Goal: Transaction & Acquisition: Purchase product/service

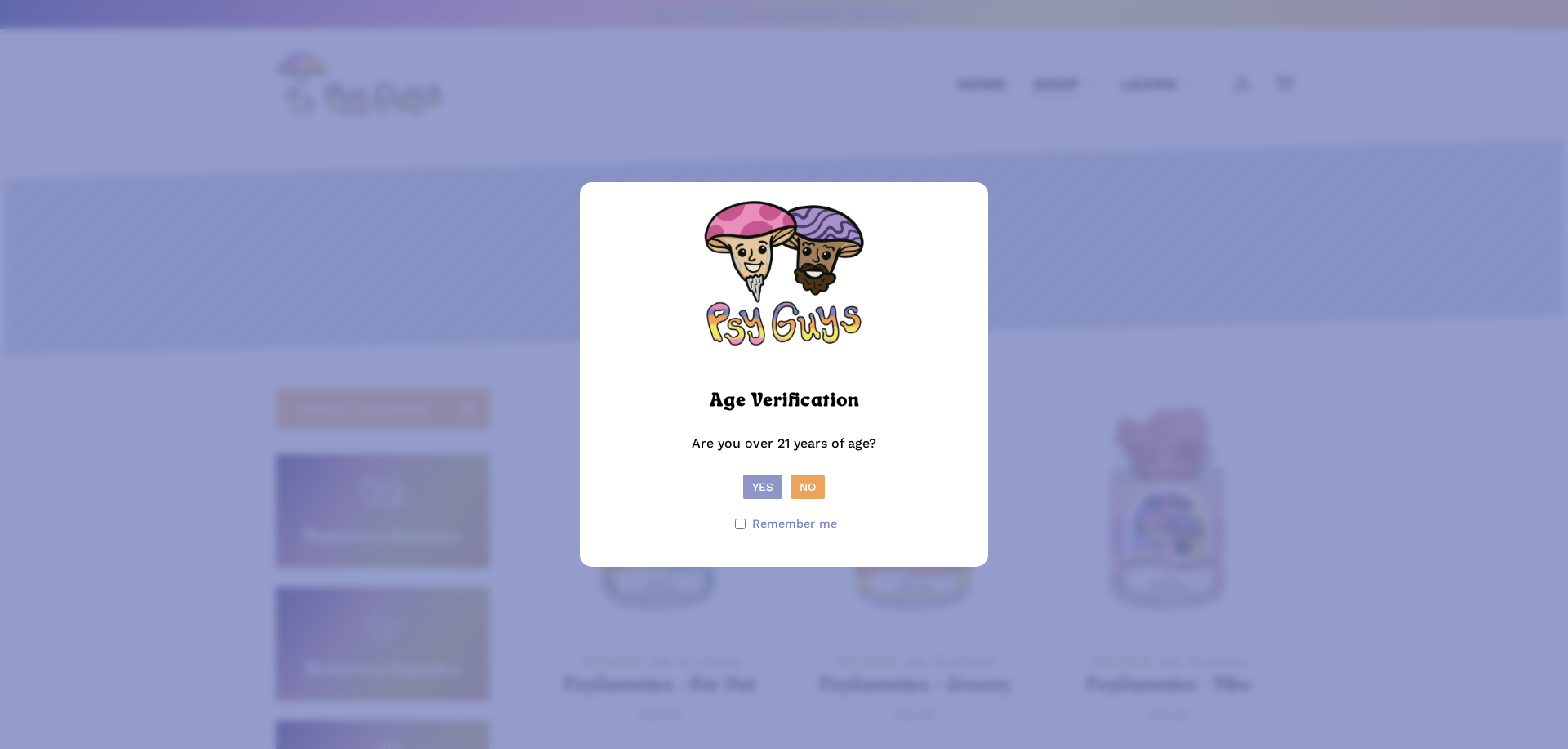
click at [756, 480] on button "Yes" at bounding box center [762, 487] width 39 height 25
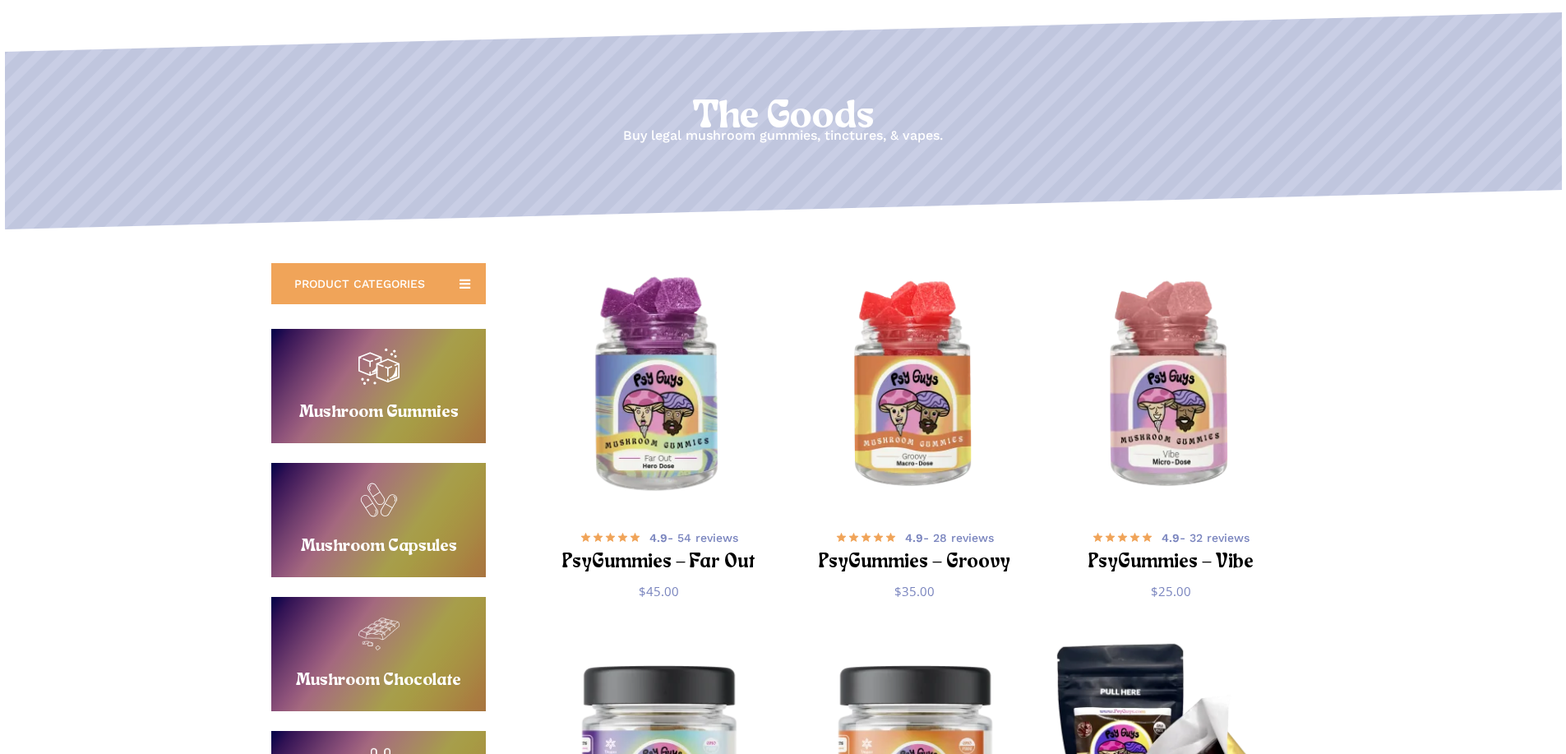
scroll to position [164, 0]
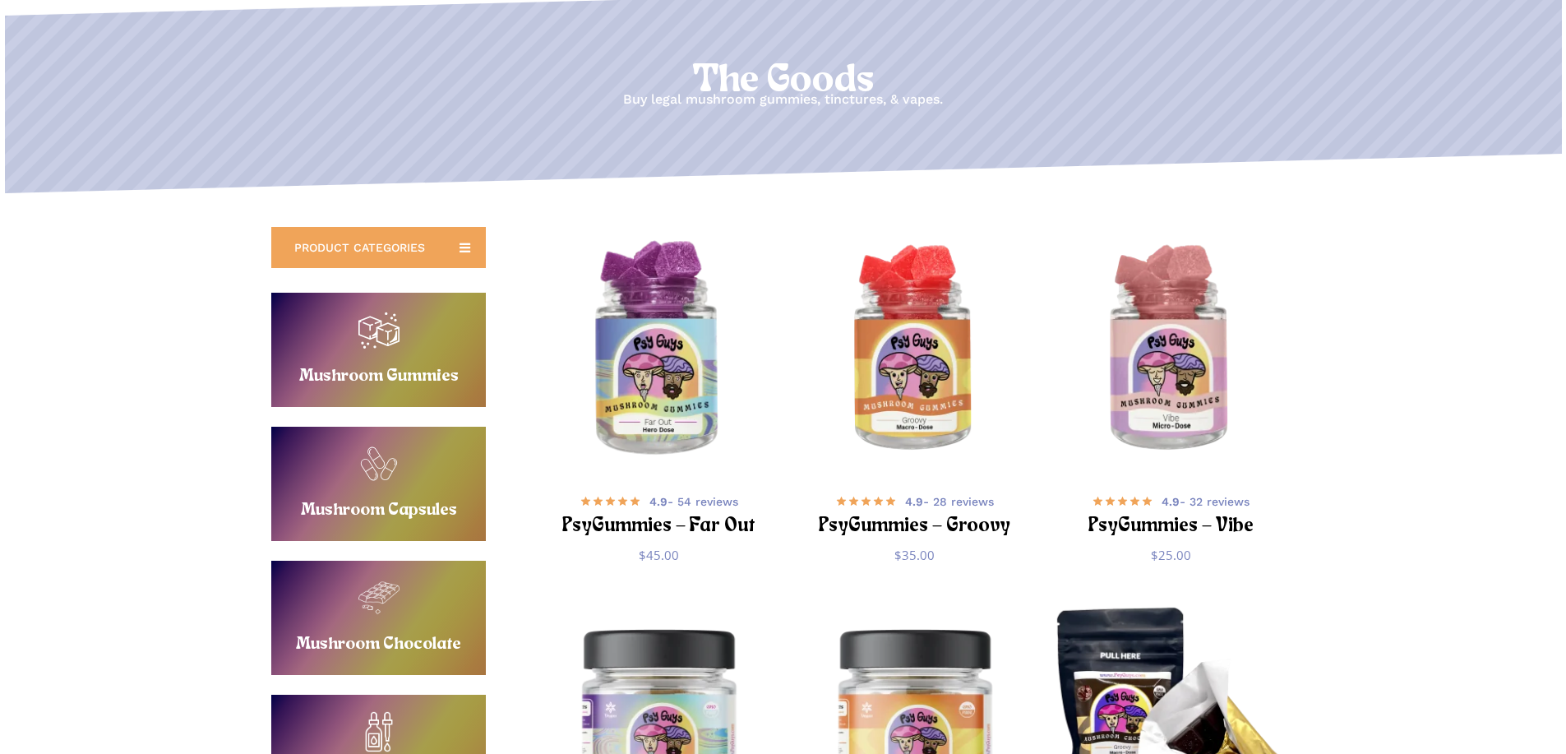
click at [646, 430] on img "PsyGummies - Far Out" at bounding box center [659, 350] width 250 height 250
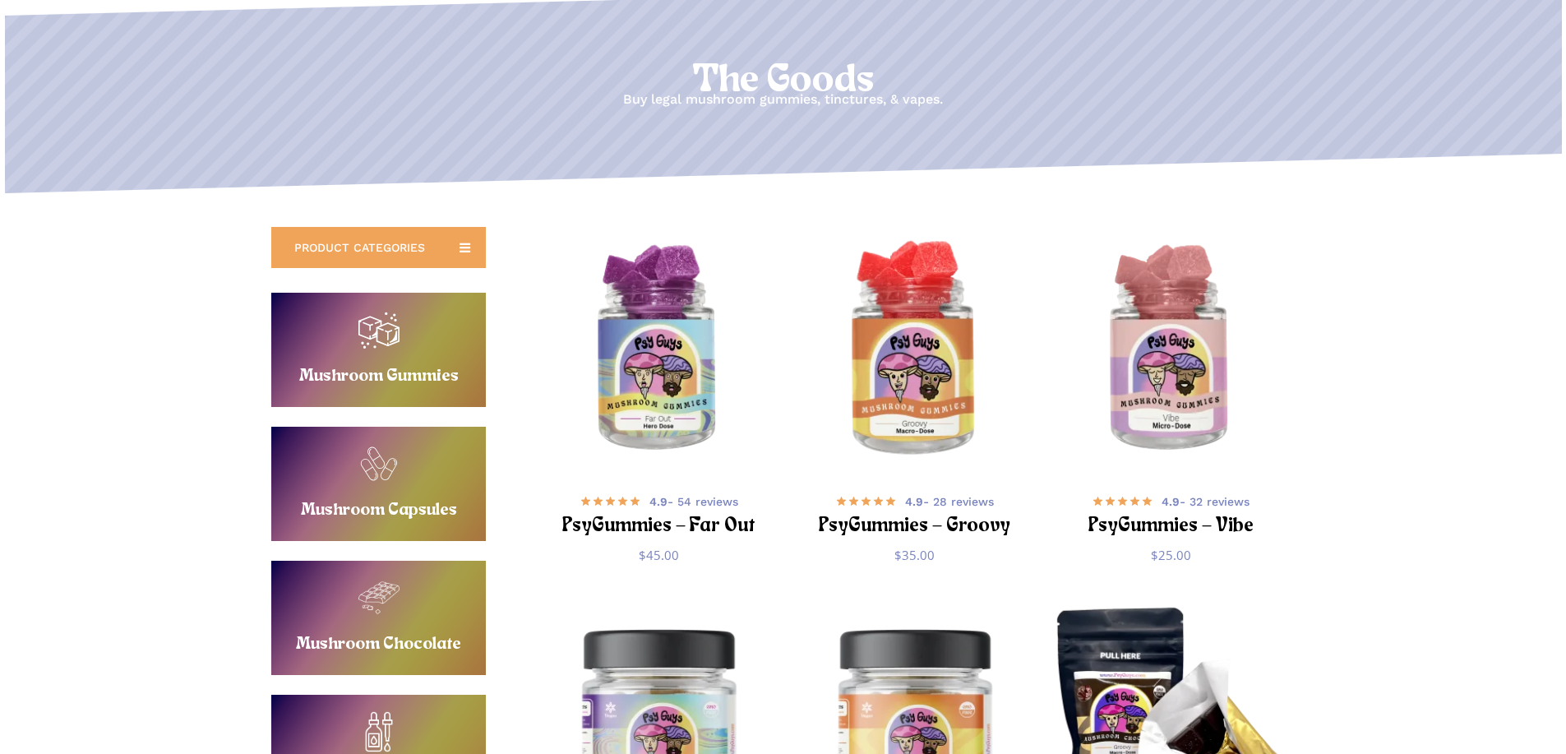
click at [899, 377] on img "PsyGummies - Groovy" at bounding box center [915, 350] width 250 height 250
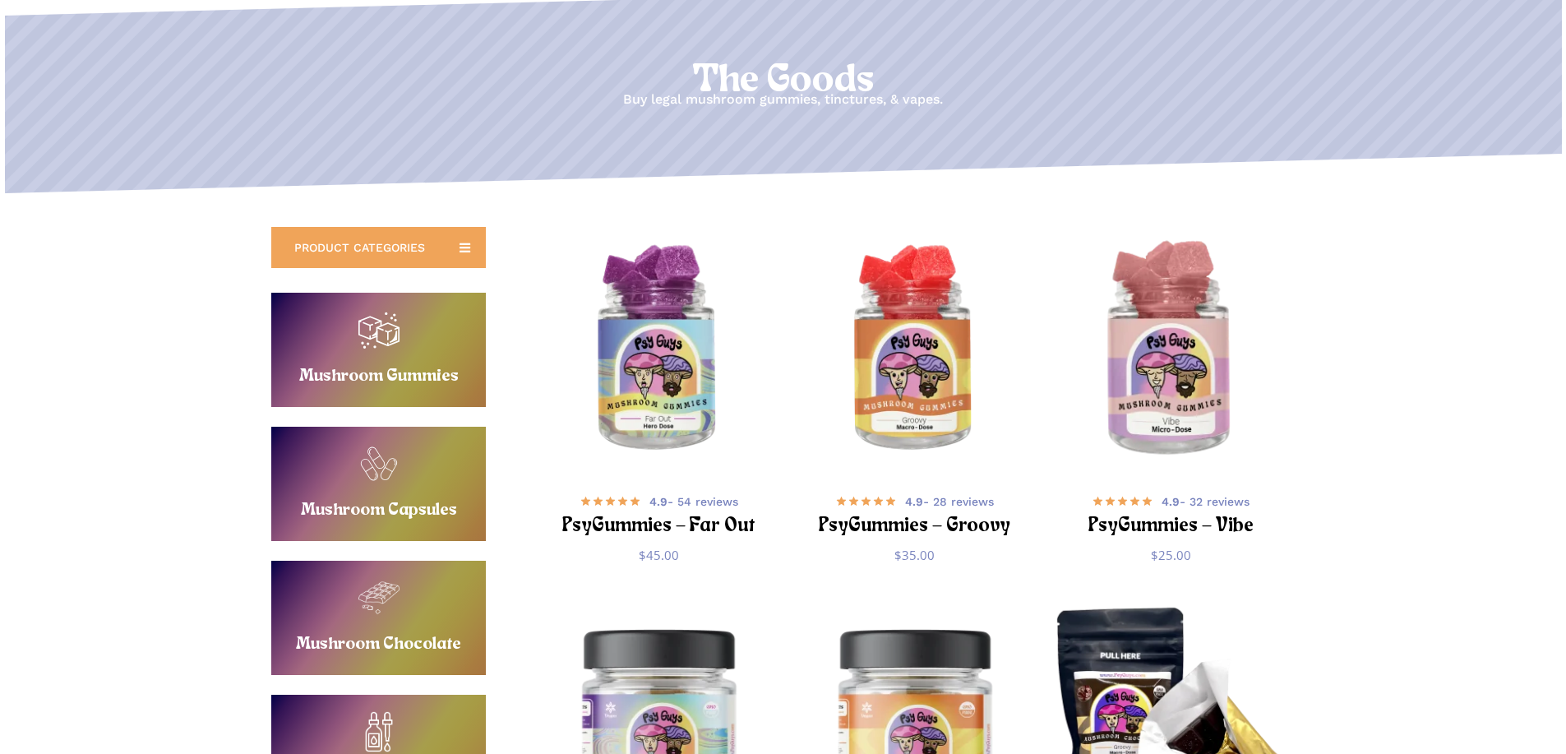
click at [1213, 371] on img "PsyGummies - Vibe" at bounding box center [1171, 350] width 250 height 250
click at [416, 358] on link "Buy Mushroom Gummies" at bounding box center [378, 350] width 215 height 114
click at [401, 469] on link "Buy Mushroom Capsules" at bounding box center [378, 484] width 215 height 114
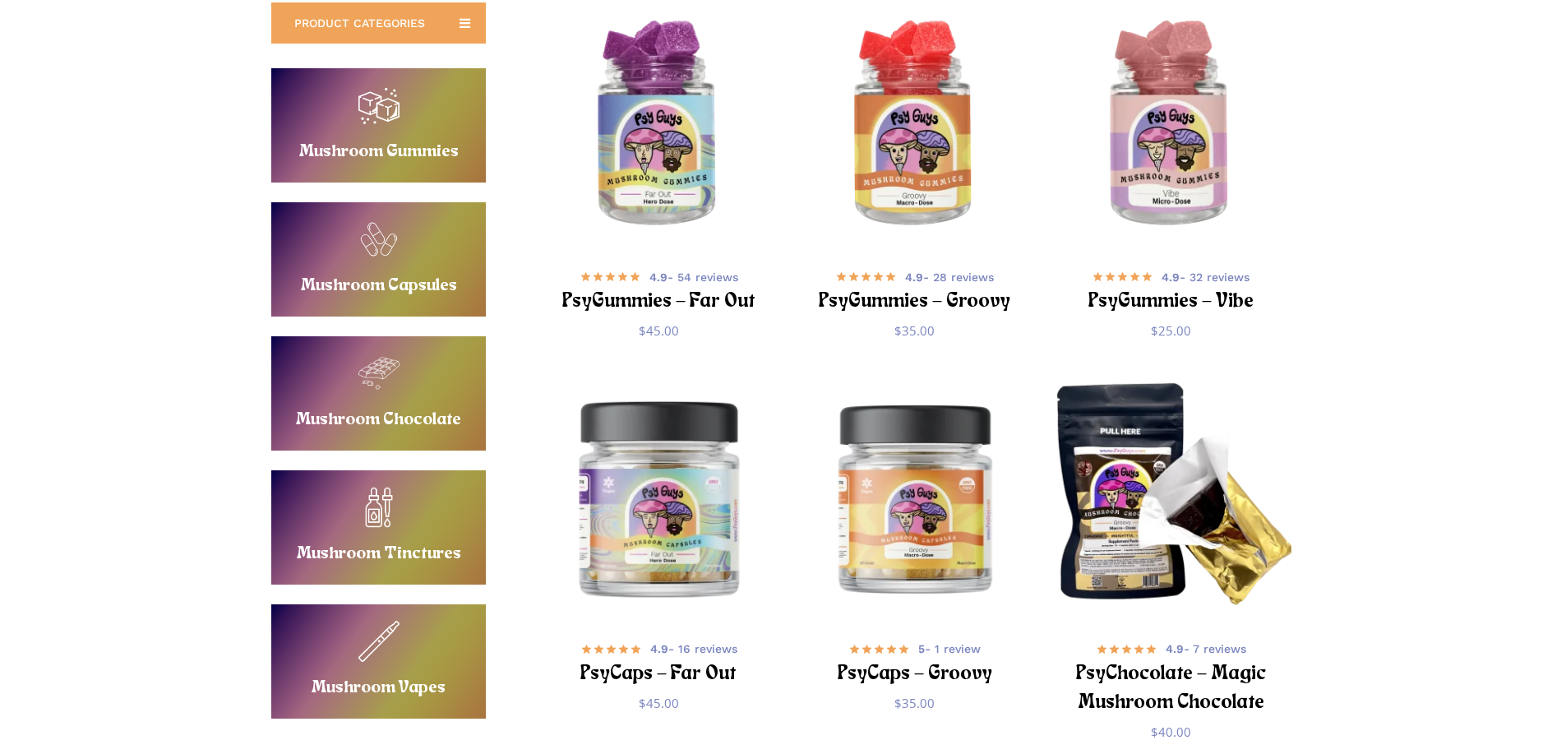
scroll to position [411, 0]
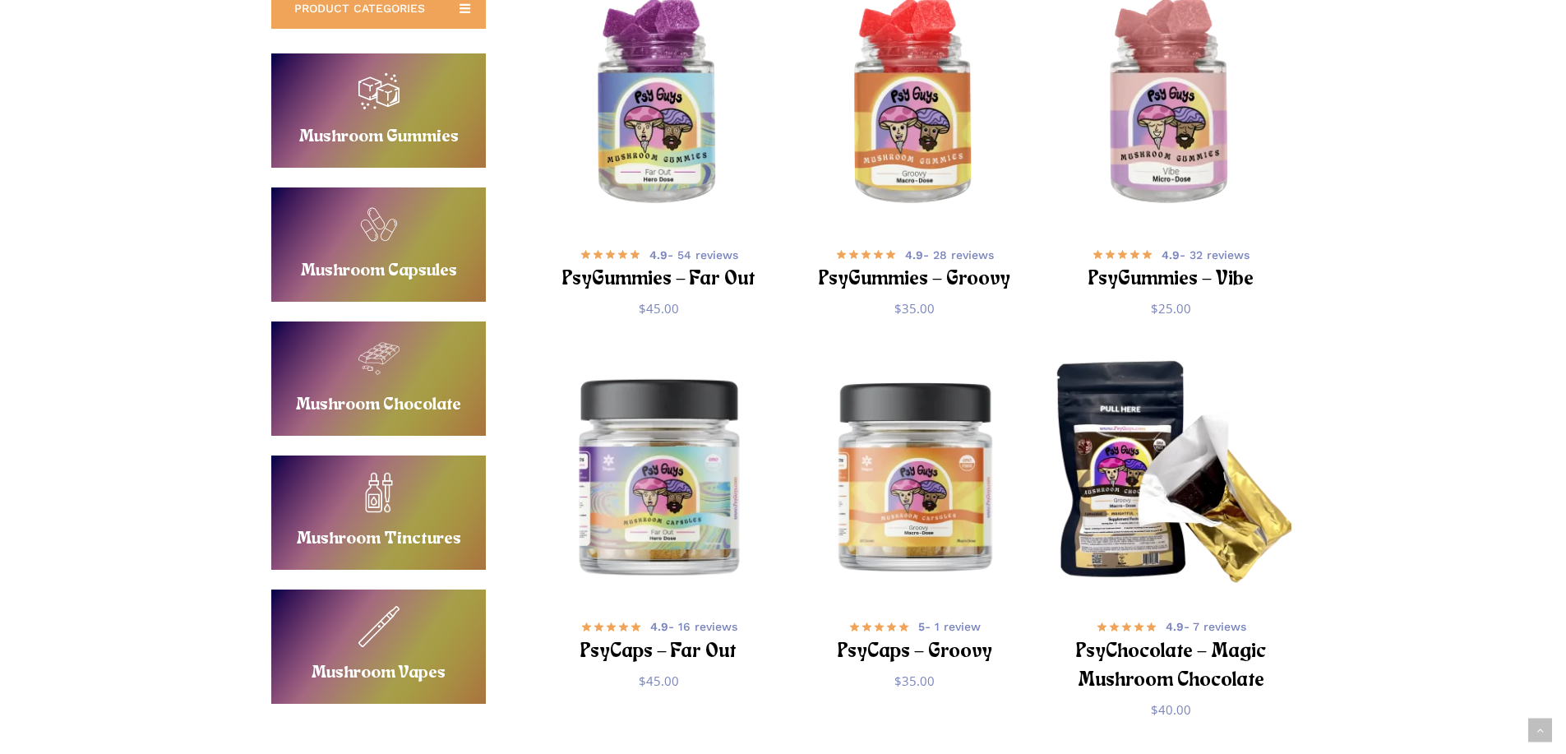
click at [708, 425] on img "PsyCaps - Far Out" at bounding box center [659, 475] width 250 height 250
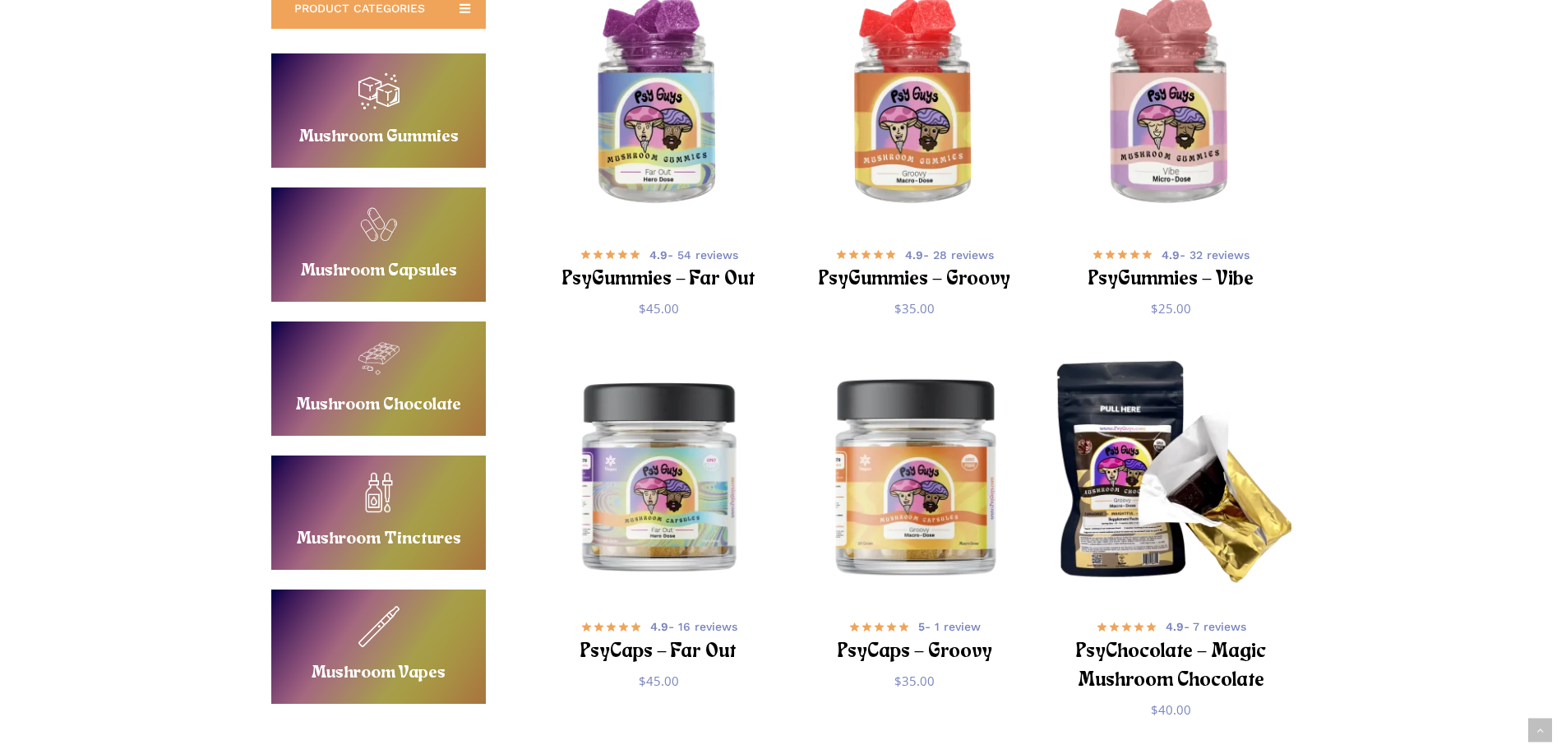
click at [890, 444] on img "PsyCaps - Groovy" at bounding box center [915, 475] width 250 height 250
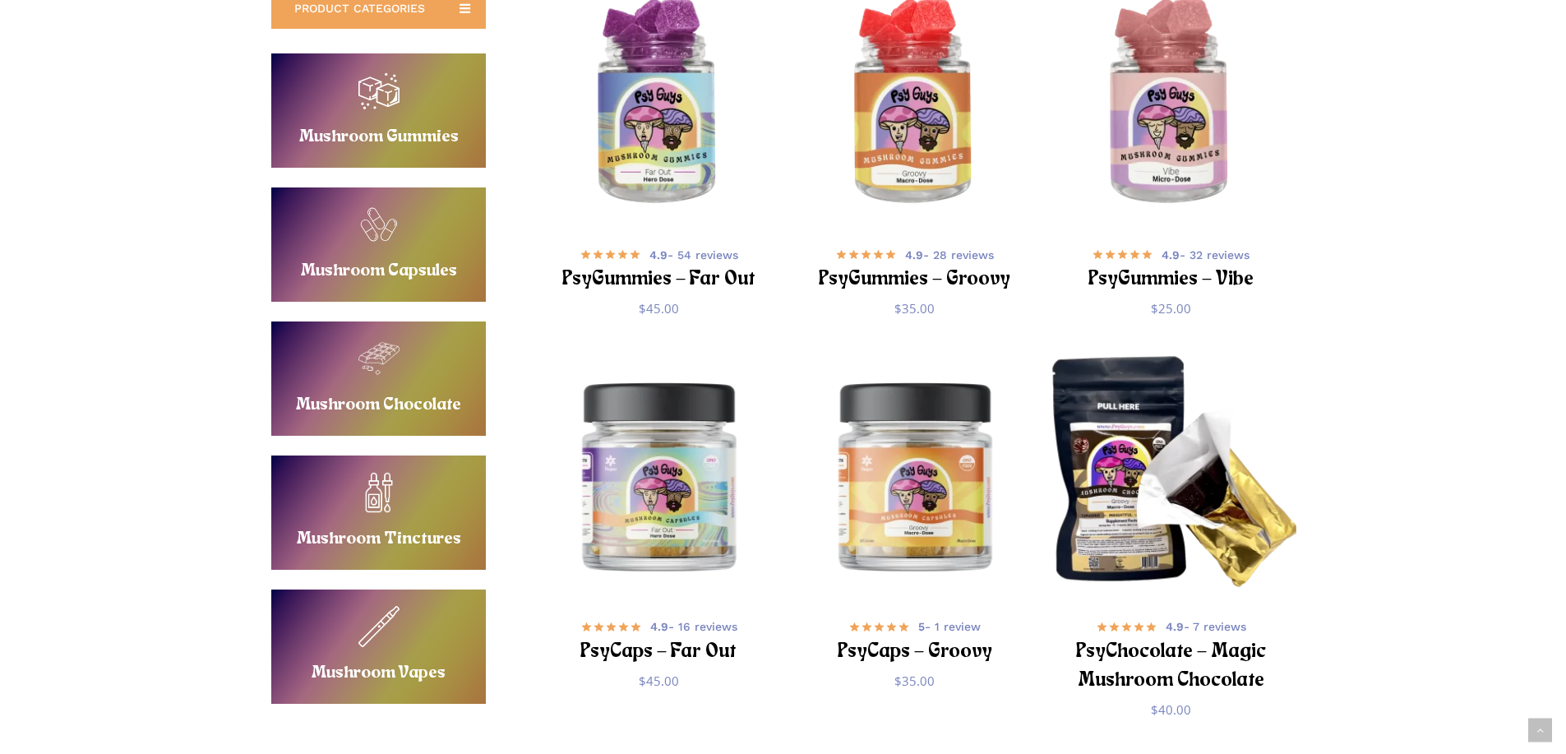
click at [1104, 447] on img "PsyChocolate - Magic Mushroom Chocolate" at bounding box center [1171, 475] width 250 height 250
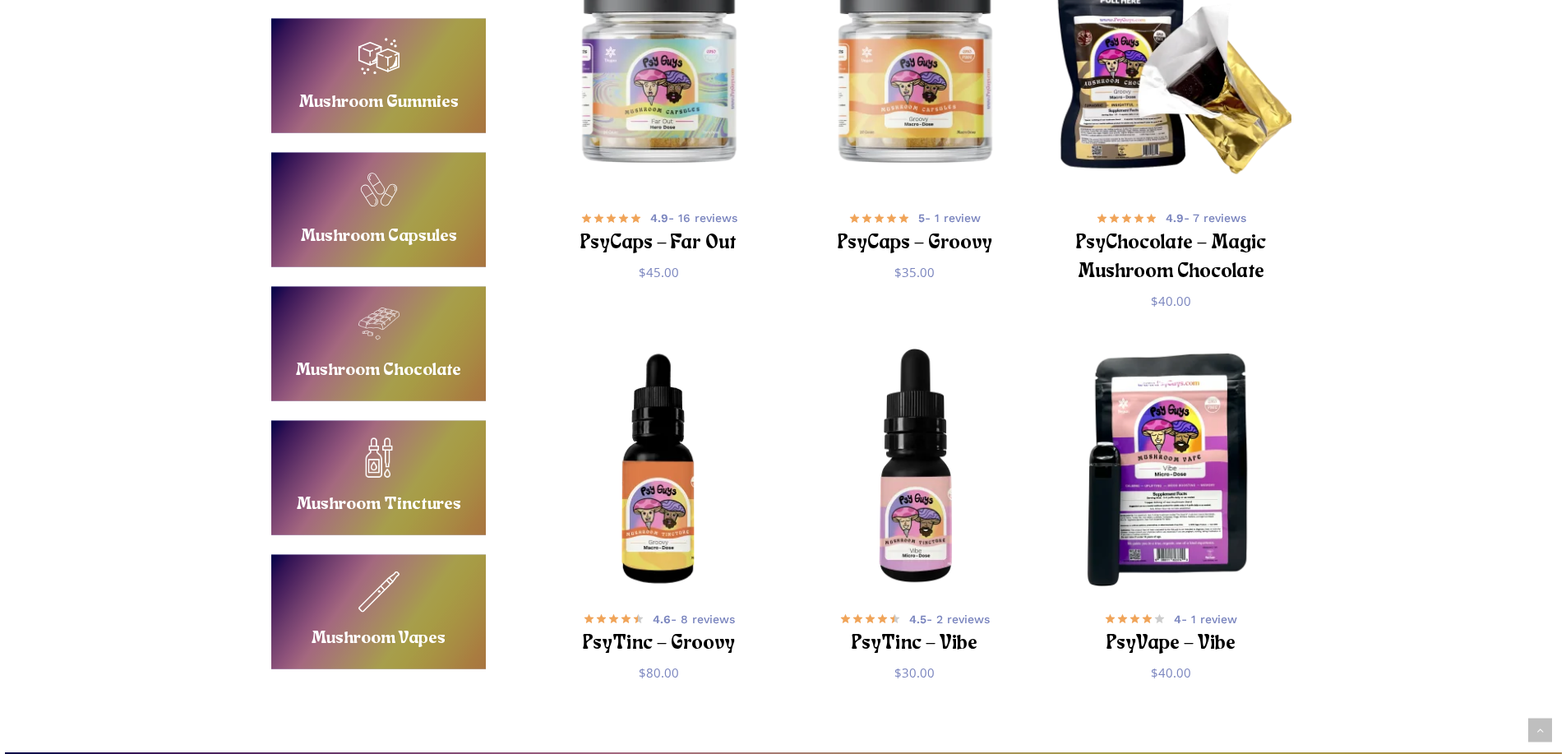
scroll to position [822, 0]
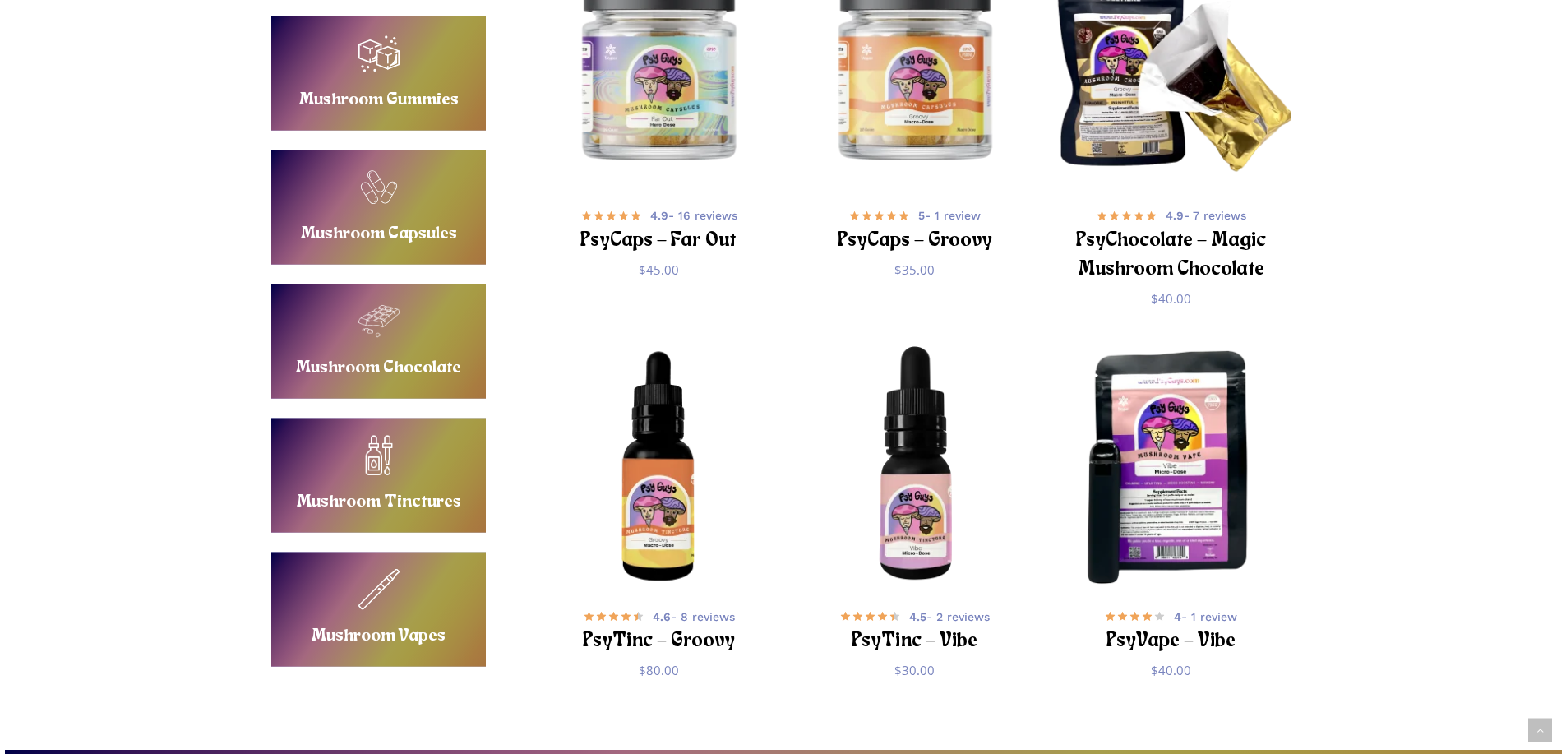
click at [678, 433] on img "PsyTinc - Groovy" at bounding box center [659, 465] width 250 height 250
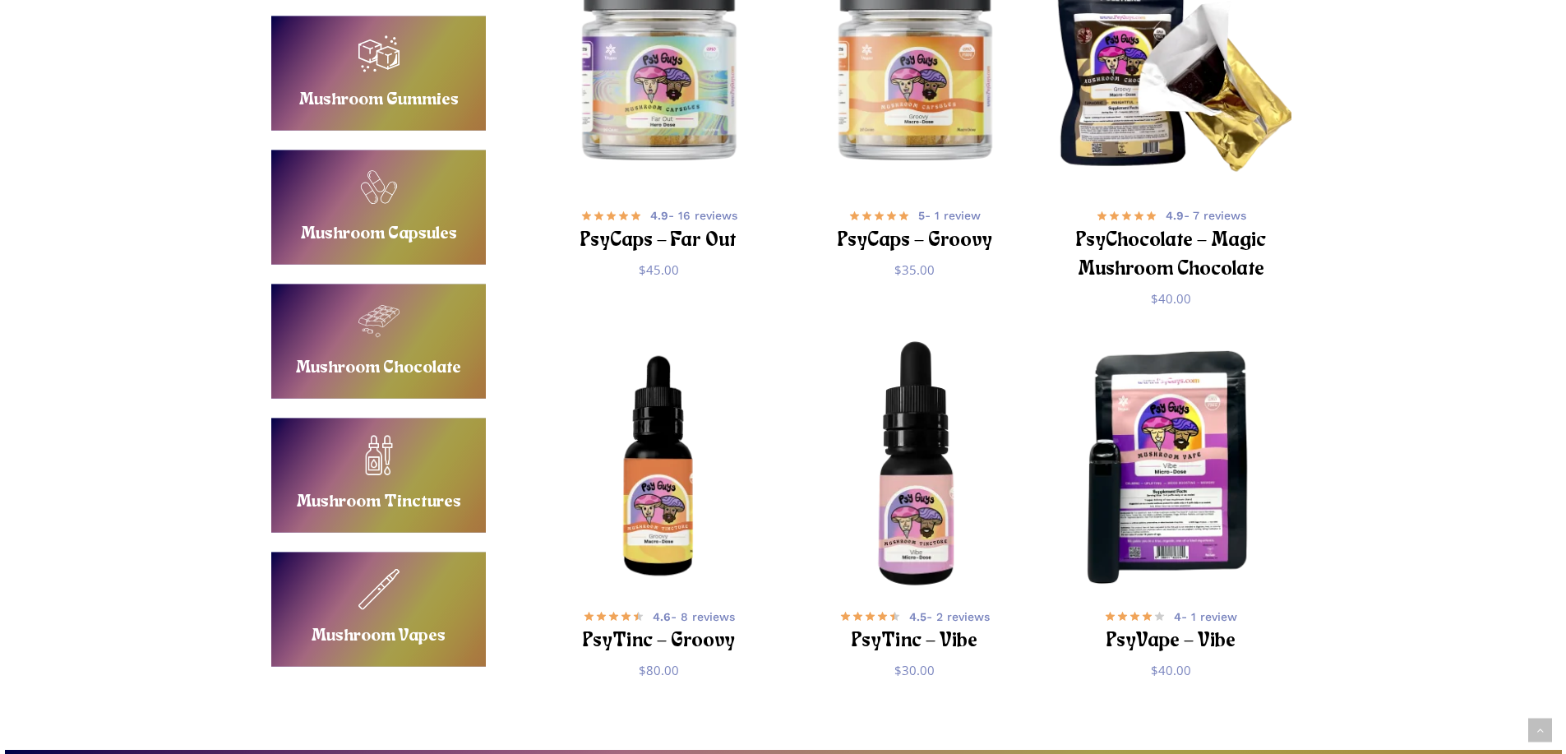
click at [900, 439] on img "PsyTinc - Vibe" at bounding box center [915, 465] width 250 height 250
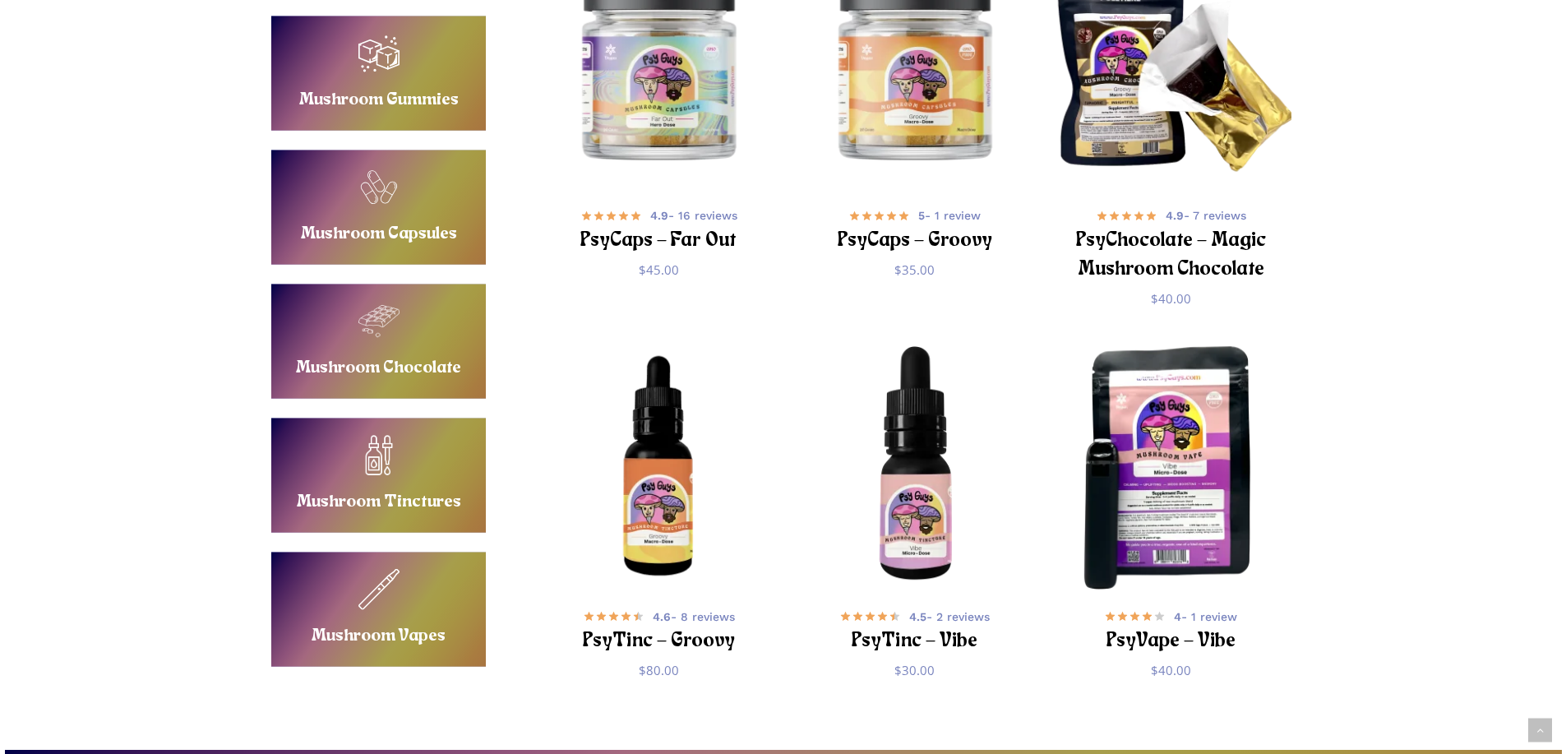
click at [1177, 442] on img "PsyVape - Vibe" at bounding box center [1171, 465] width 250 height 250
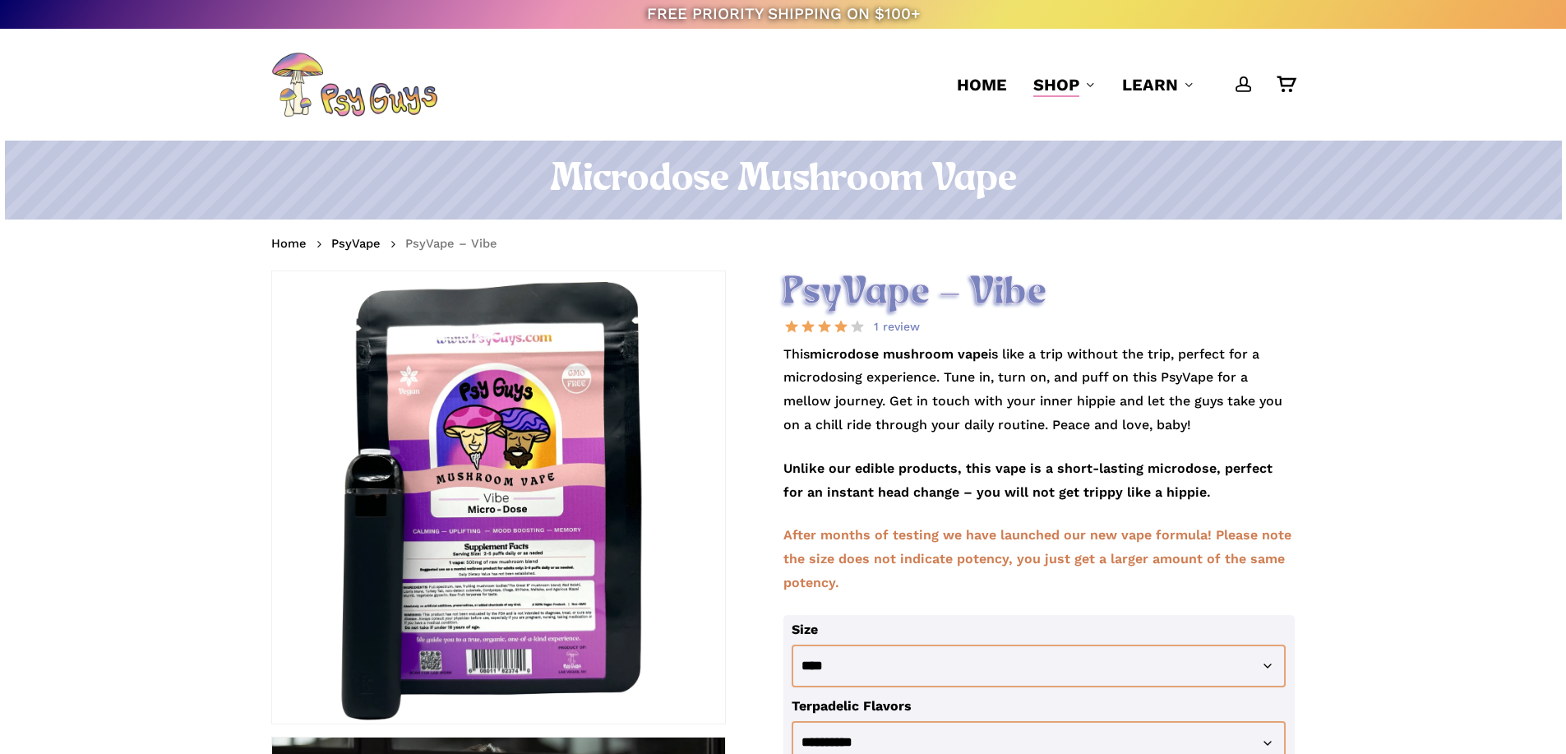
click at [997, 503] on p "Unlike our edible products, this vape is a short-lasting microdose, perfect for…" at bounding box center [1040, 490] width 512 height 67
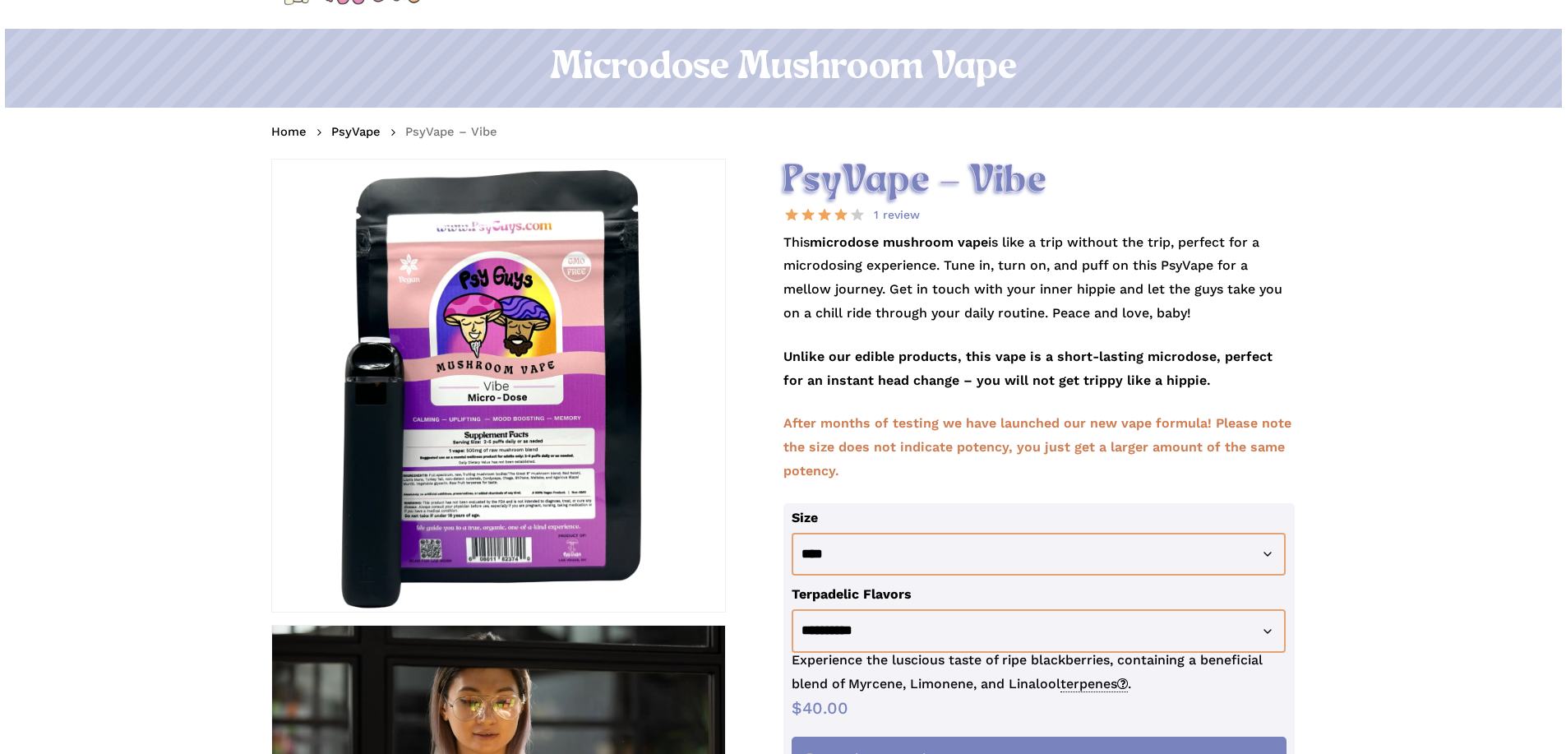
scroll to position [82, 0]
